Goal: Information Seeking & Learning: Learn about a topic

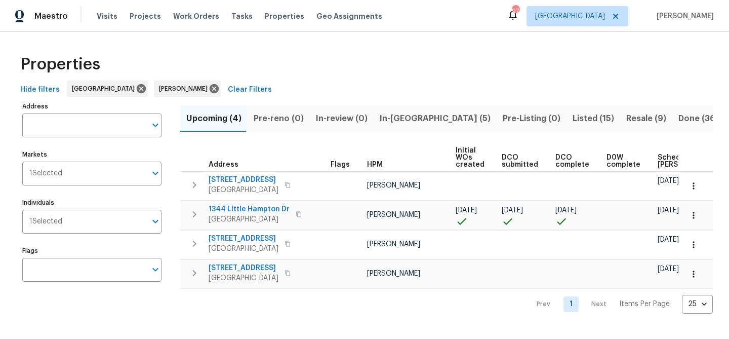
scroll to position [0, 111]
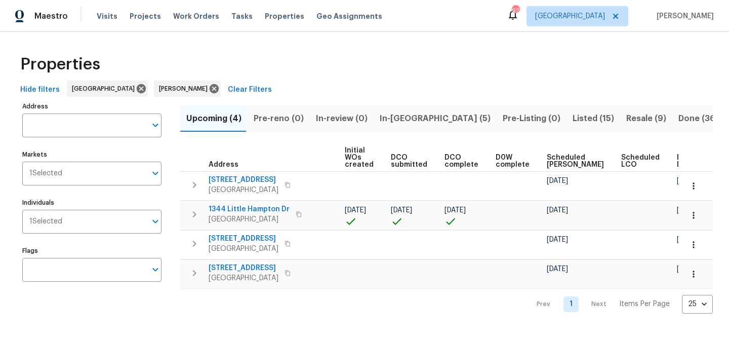
click at [380, 119] on span "In-reno (5)" at bounding box center [435, 118] width 111 height 14
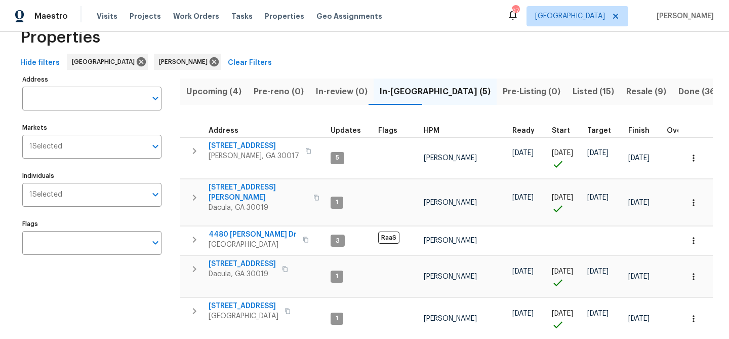
scroll to position [35, 0]
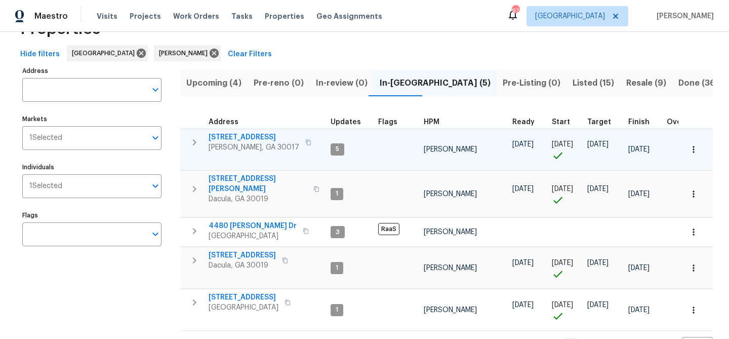
click at [250, 138] on span "[STREET_ADDRESS]" at bounding box center [254, 137] width 91 height 10
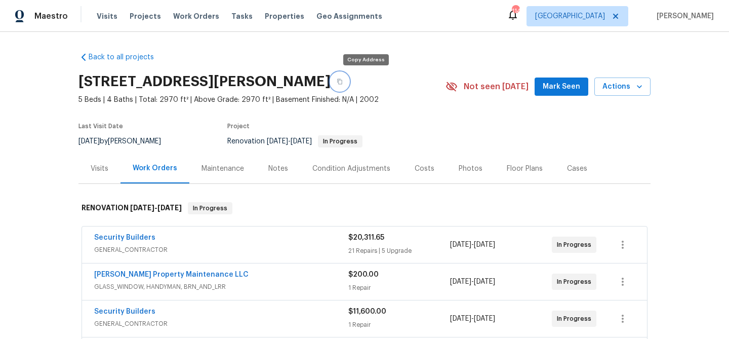
click at [343, 81] on icon "button" at bounding box center [340, 82] width 6 height 6
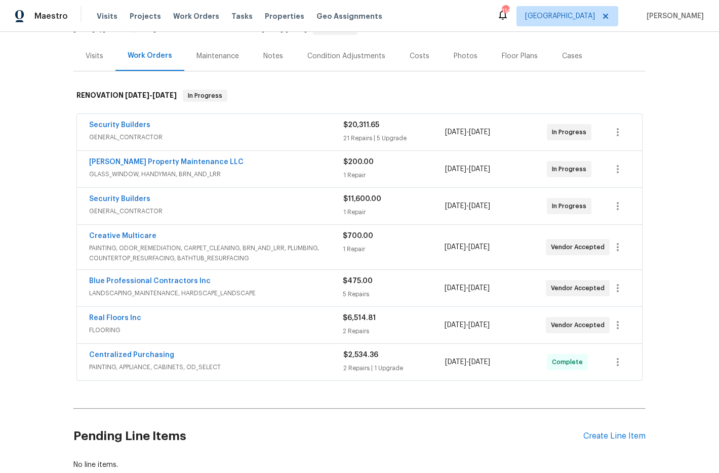
scroll to position [113, 0]
click at [132, 119] on div "Security Builders GENERAL_CONTRACTOR $20,311.65 21 Repairs | 5 Upgrade [DATE] -…" at bounding box center [359, 131] width 565 height 36
click at [130, 123] on link "Security Builders" at bounding box center [119, 125] width 61 height 7
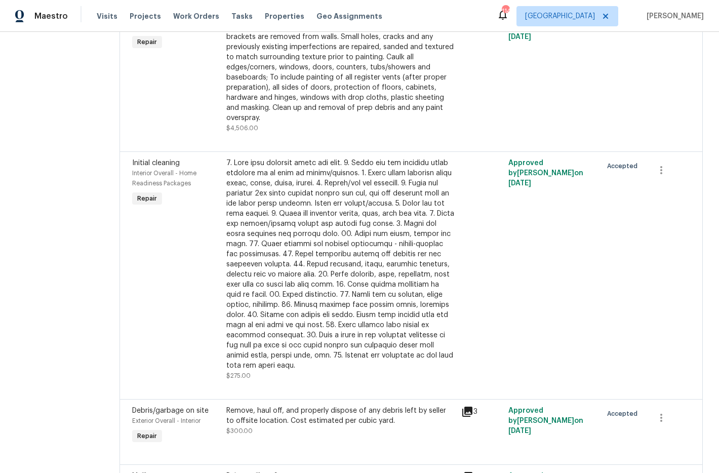
scroll to position [1726, 0]
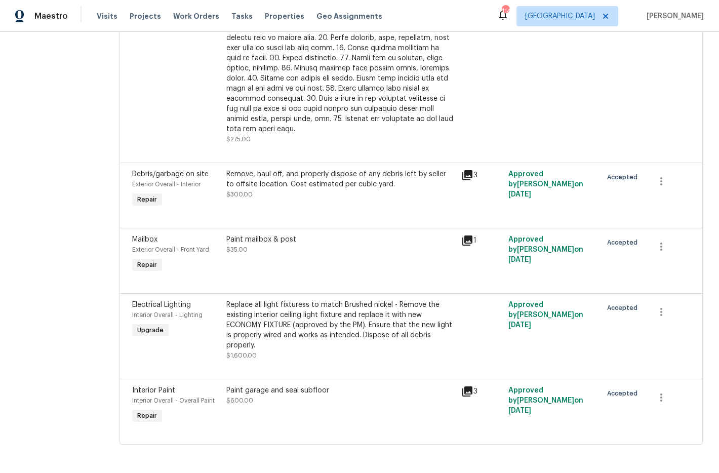
click at [473, 338] on icon at bounding box center [467, 391] width 10 height 10
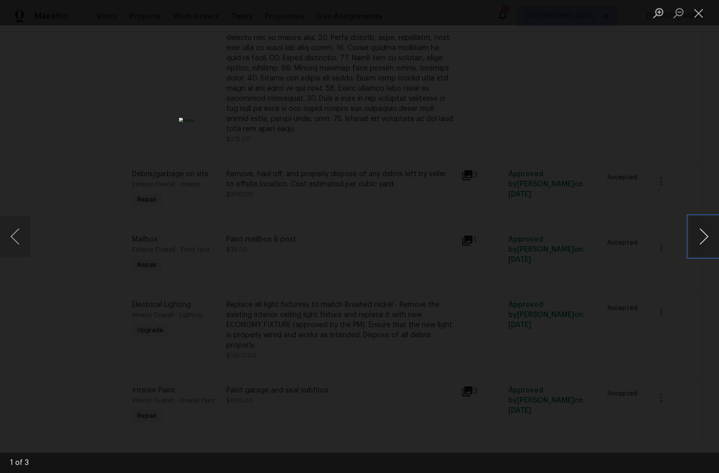
click at [704, 235] on button "Next image" at bounding box center [704, 236] width 30 height 41
click at [696, 12] on button "Close lightbox" at bounding box center [699, 13] width 20 height 18
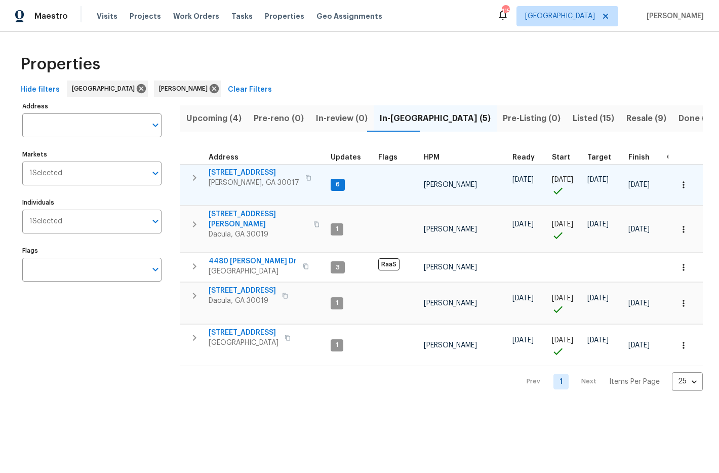
click at [248, 172] on span "[STREET_ADDRESS]" at bounding box center [254, 173] width 91 height 10
click at [244, 173] on span "[STREET_ADDRESS]" at bounding box center [254, 173] width 91 height 10
click at [242, 173] on span "[STREET_ADDRESS]" at bounding box center [254, 173] width 91 height 10
click at [220, 170] on span "[STREET_ADDRESS]" at bounding box center [254, 173] width 91 height 10
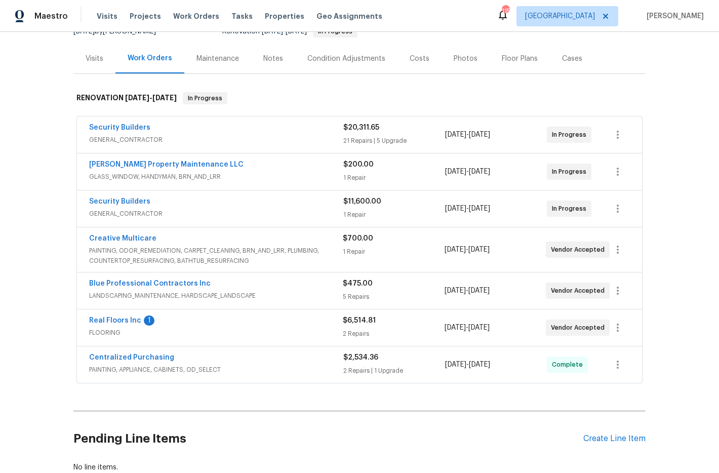
scroll to position [111, 0]
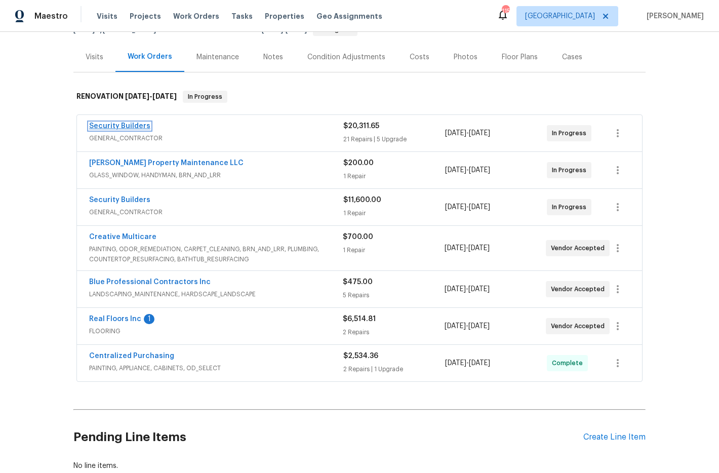
click at [140, 123] on link "Security Builders" at bounding box center [119, 126] width 61 height 7
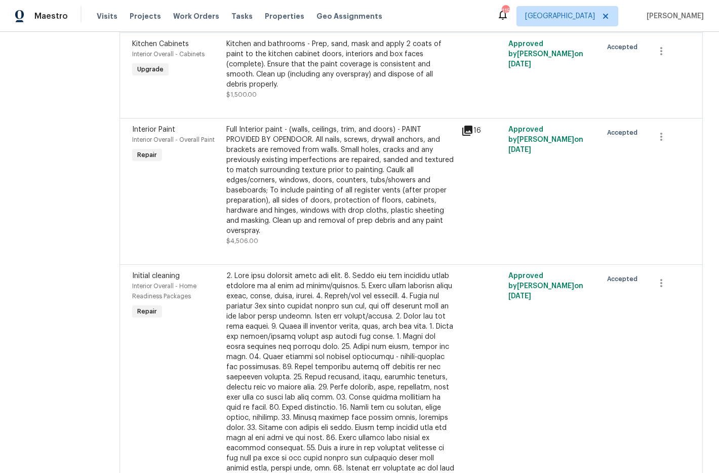
scroll to position [1379, 0]
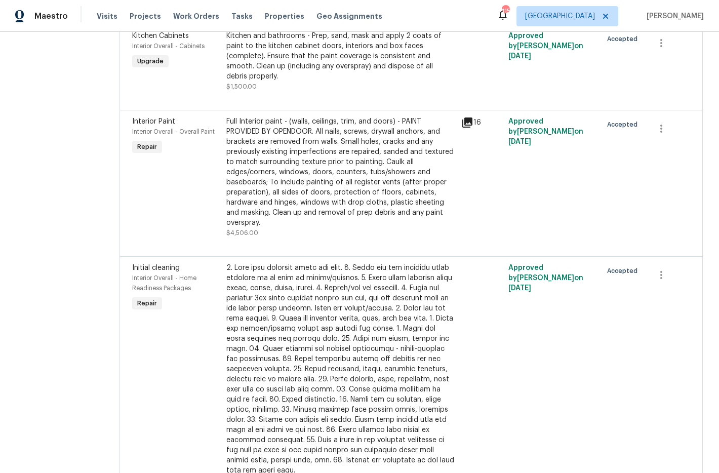
click at [296, 170] on div "Full Interior paint - (walls, ceilings, trim, and doors) - PAINT PROVIDED BY OP…" at bounding box center [340, 172] width 229 height 111
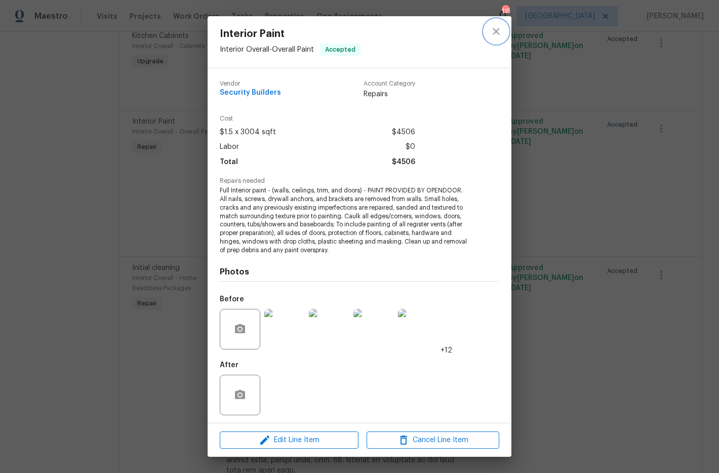
click at [496, 30] on icon "close" at bounding box center [496, 31] width 12 height 12
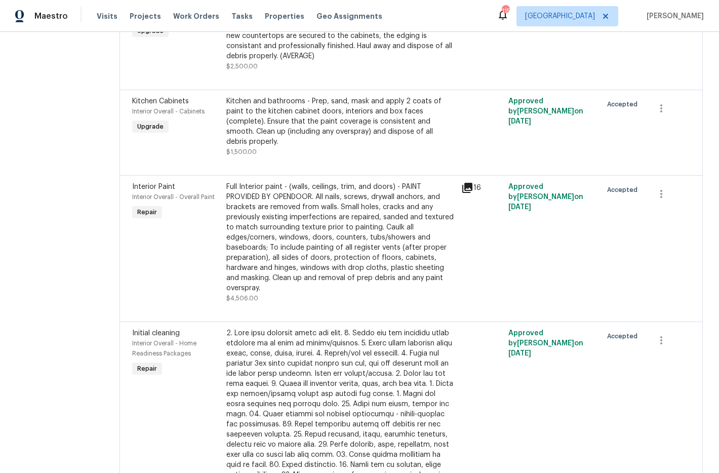
scroll to position [1314, 0]
click at [317, 254] on div "Full Interior paint - (walls, ceilings, trim, and doors) - PAINT PROVIDED BY OP…" at bounding box center [340, 236] width 229 height 111
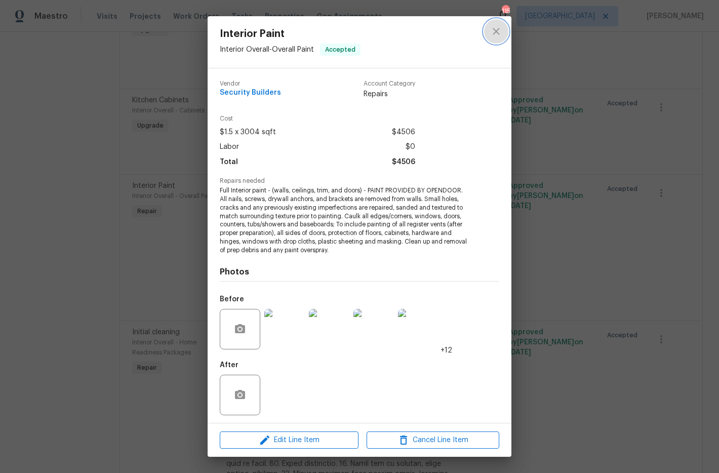
click at [496, 25] on icon "close" at bounding box center [496, 31] width 12 height 12
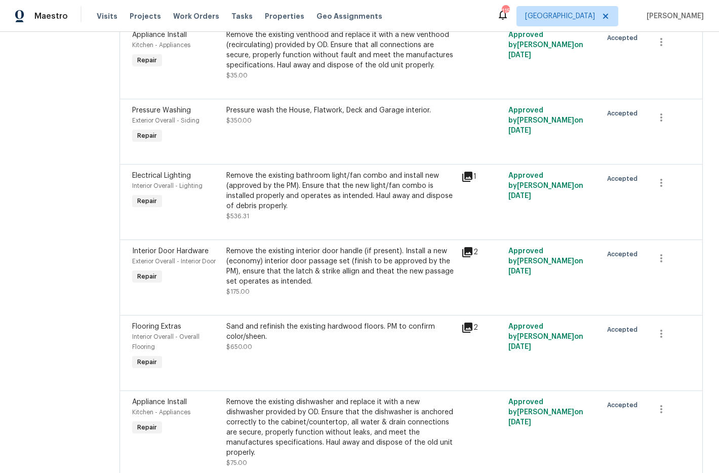
scroll to position [822, 0]
click at [380, 189] on div "Remove the existing bathroom light/fan combo and install new (approved by the P…" at bounding box center [340, 190] width 229 height 41
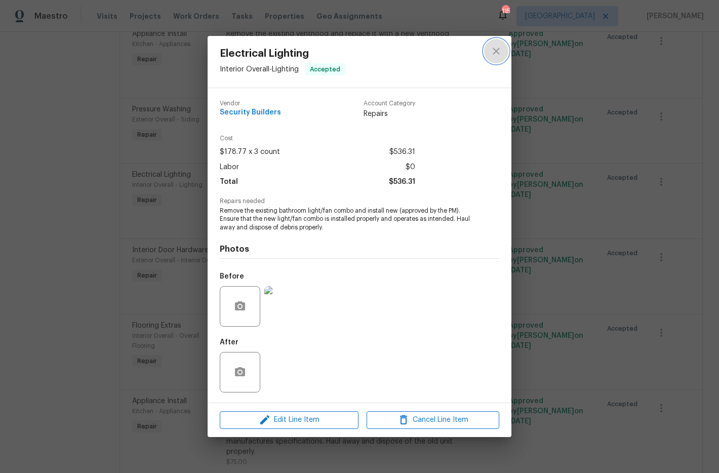
click at [494, 51] on icon "close" at bounding box center [496, 51] width 12 height 12
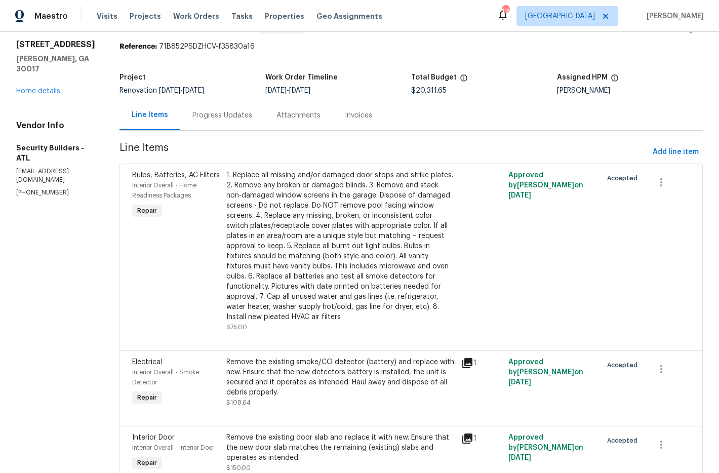
scroll to position [28, 0]
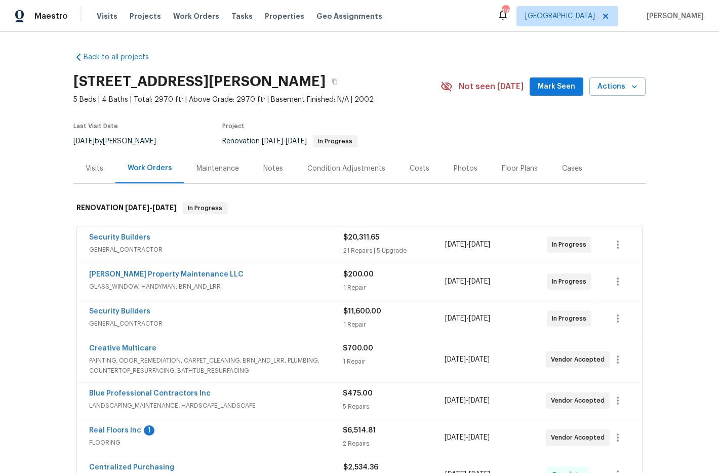
scroll to position [178, 0]
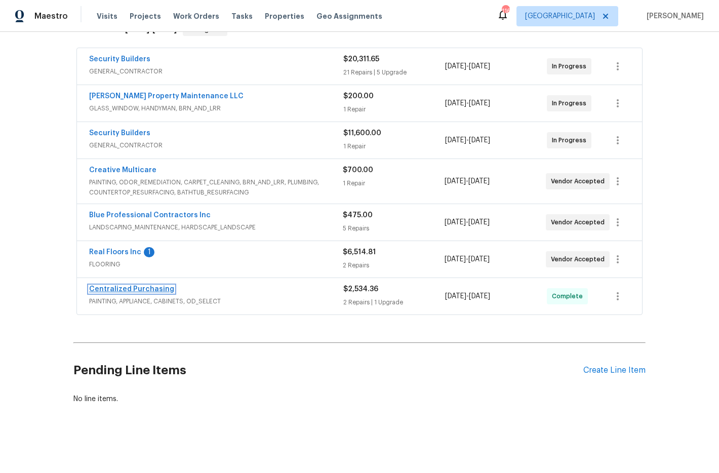
click at [132, 288] on link "Centralized Purchasing" at bounding box center [131, 289] width 85 height 7
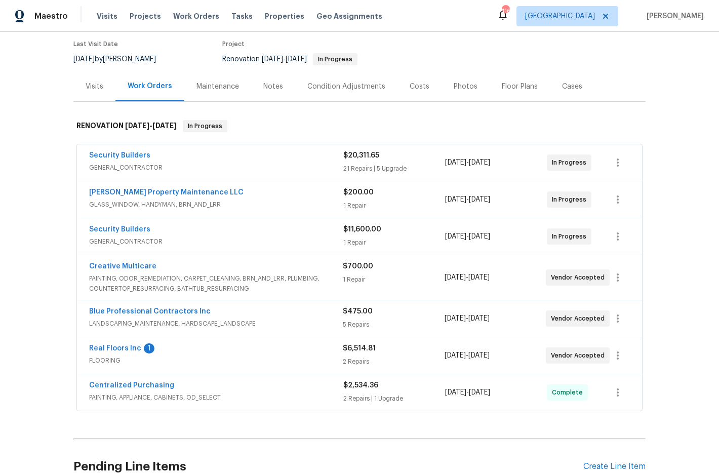
scroll to position [83, 0]
click at [119, 228] on link "Security Builders" at bounding box center [119, 228] width 61 height 7
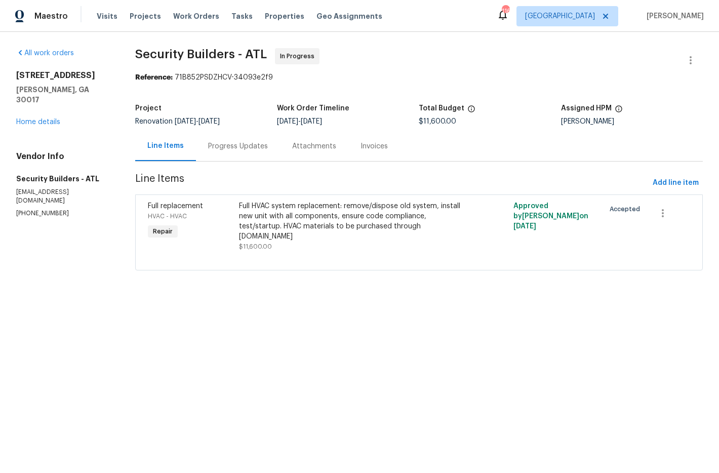
click at [257, 142] on div "Progress Updates" at bounding box center [238, 146] width 60 height 10
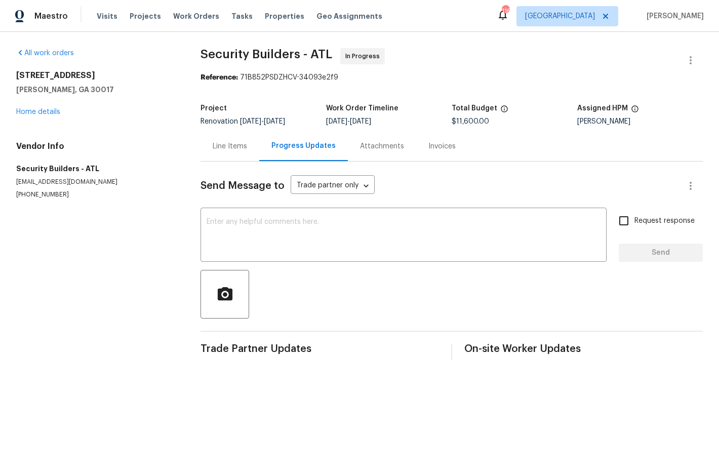
click at [234, 145] on div "Line Items" at bounding box center [230, 146] width 34 height 10
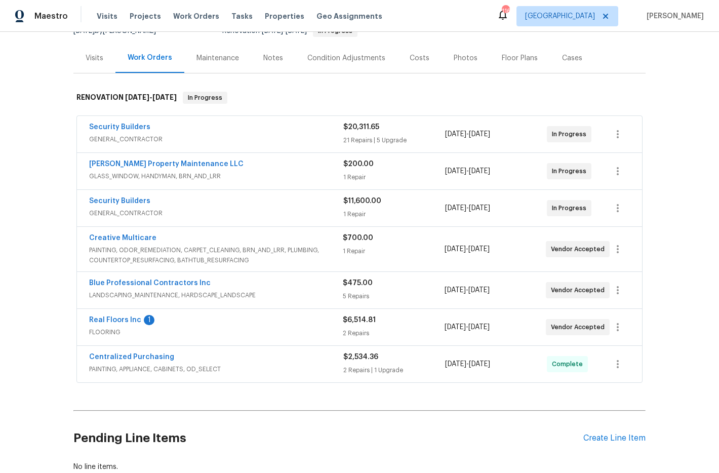
scroll to position [101, 0]
